Goal: Browse casually: Explore the website without a specific task or goal

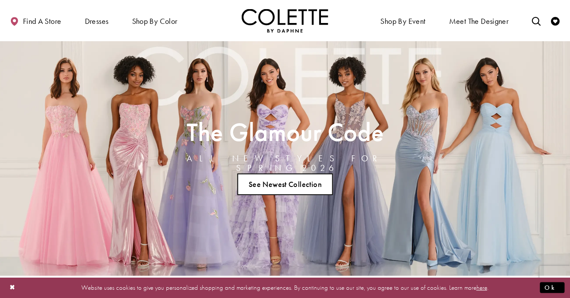
click at [315, 182] on link "See Newest Collection" at bounding box center [286, 184] width 96 height 22
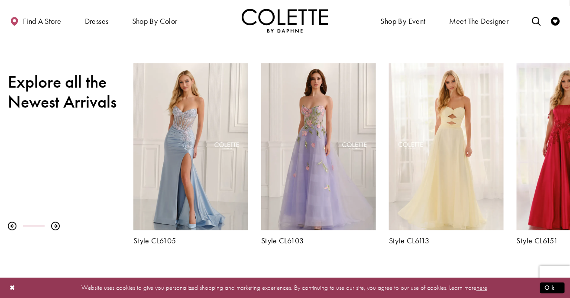
scroll to position [272, 0]
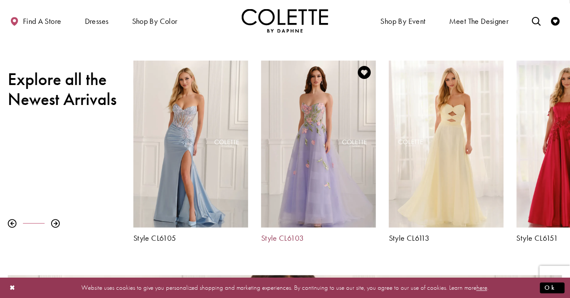
click at [285, 236] on h5 "Style CL6103" at bounding box center [318, 238] width 115 height 9
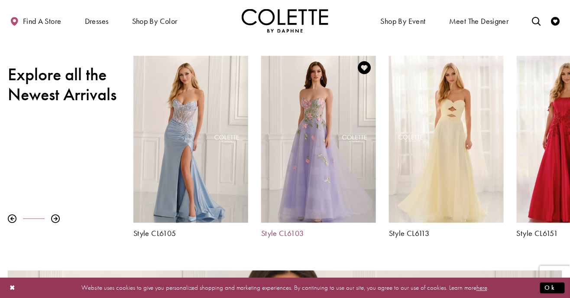
scroll to position [290, 0]
